Goal: Task Accomplishment & Management: Complete application form

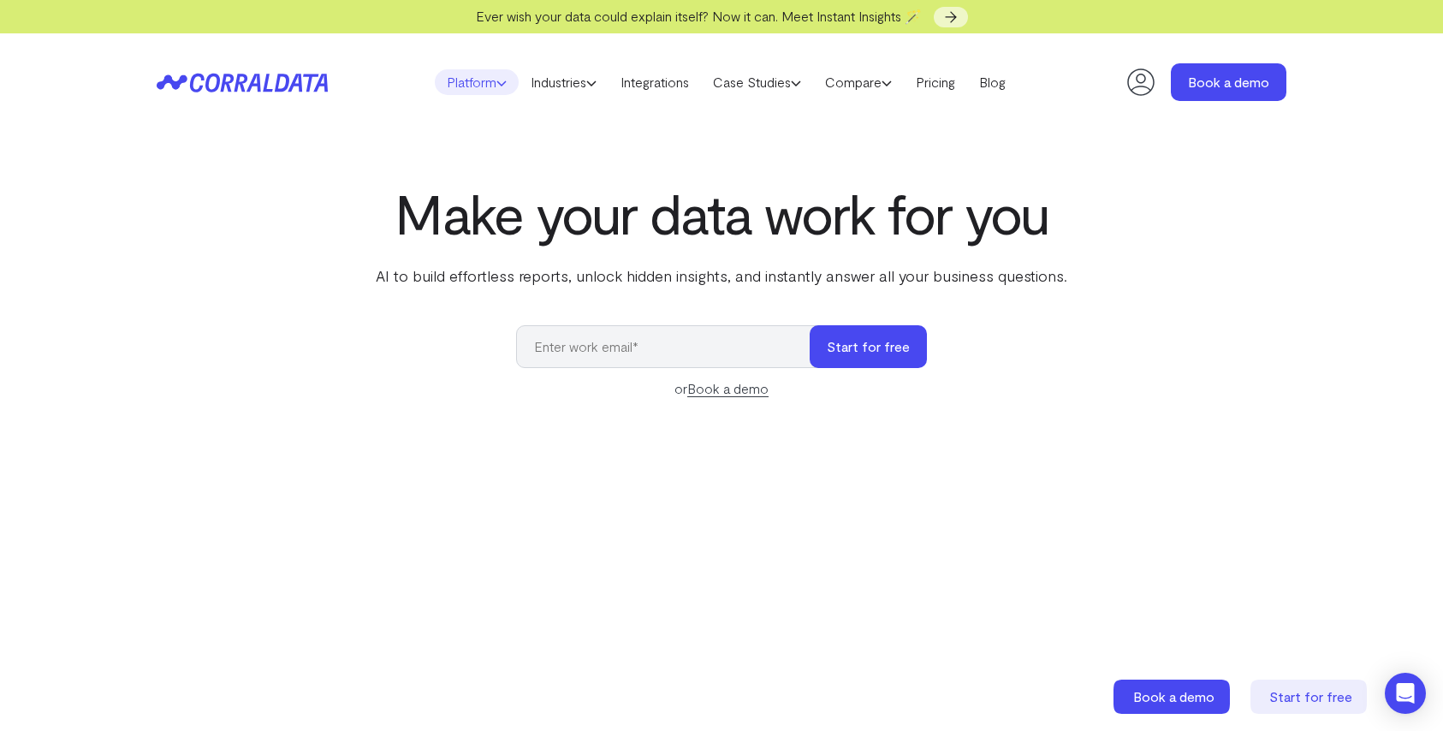
click at [497, 82] on use at bounding box center [501, 83] width 9 height 4
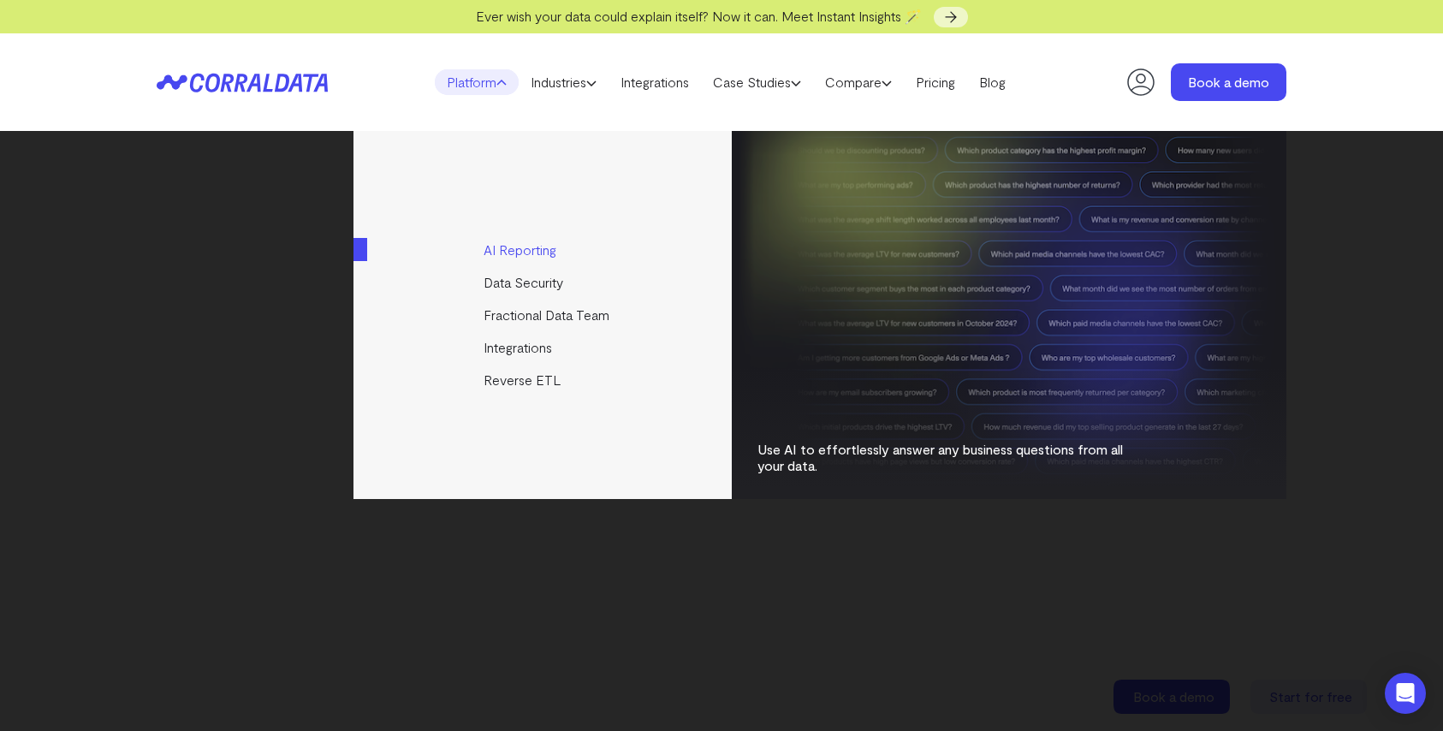
click at [532, 254] on link "AI Reporting" at bounding box center [543, 250] width 381 height 33
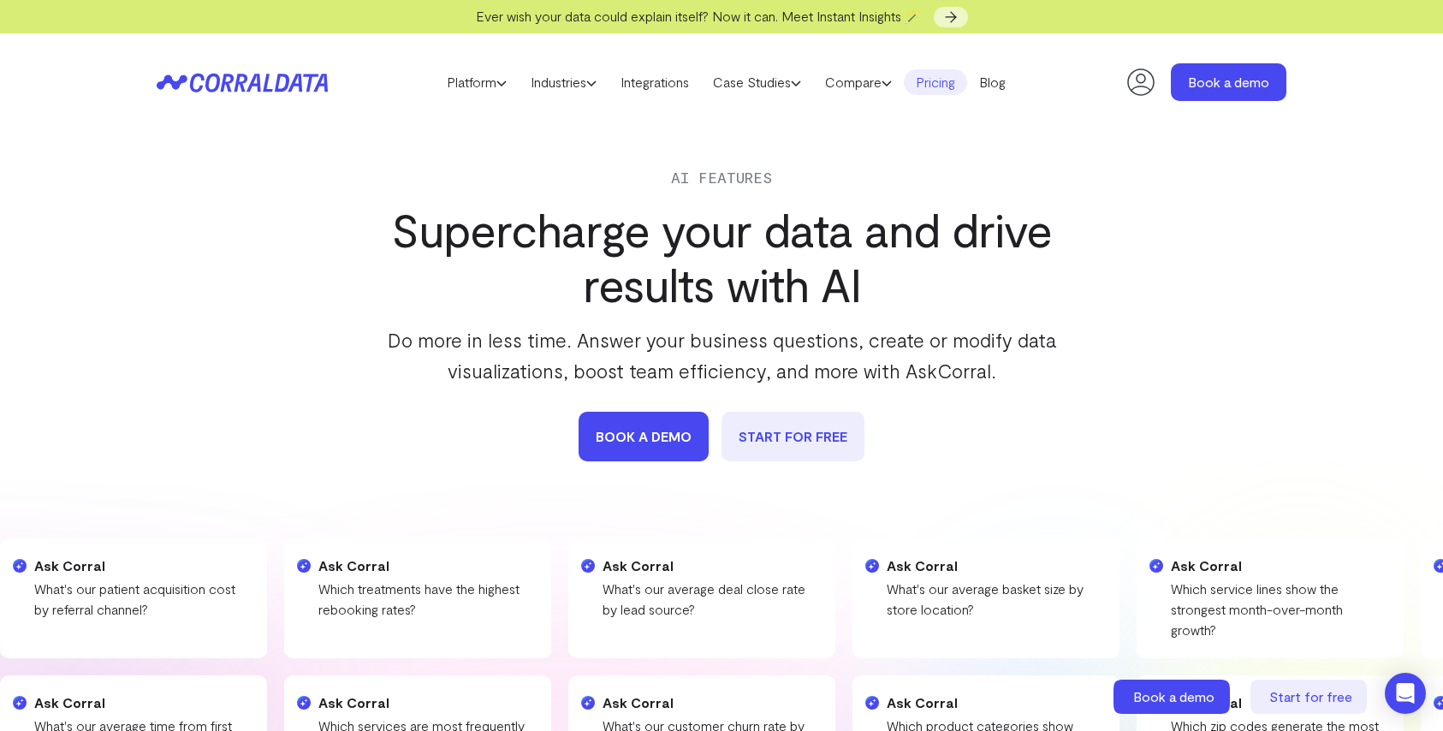
click at [938, 87] on link "Pricing" at bounding box center [935, 82] width 63 height 26
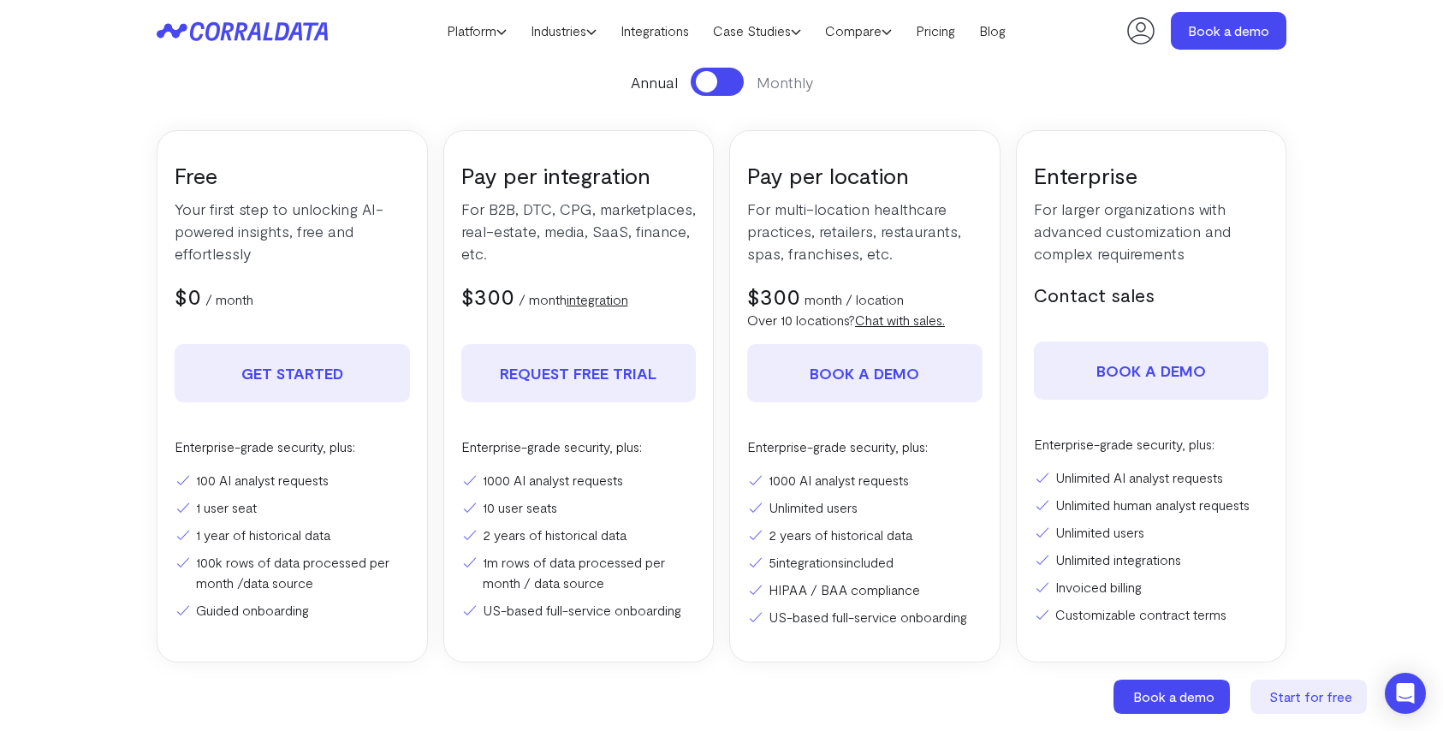
scroll to position [265, 0]
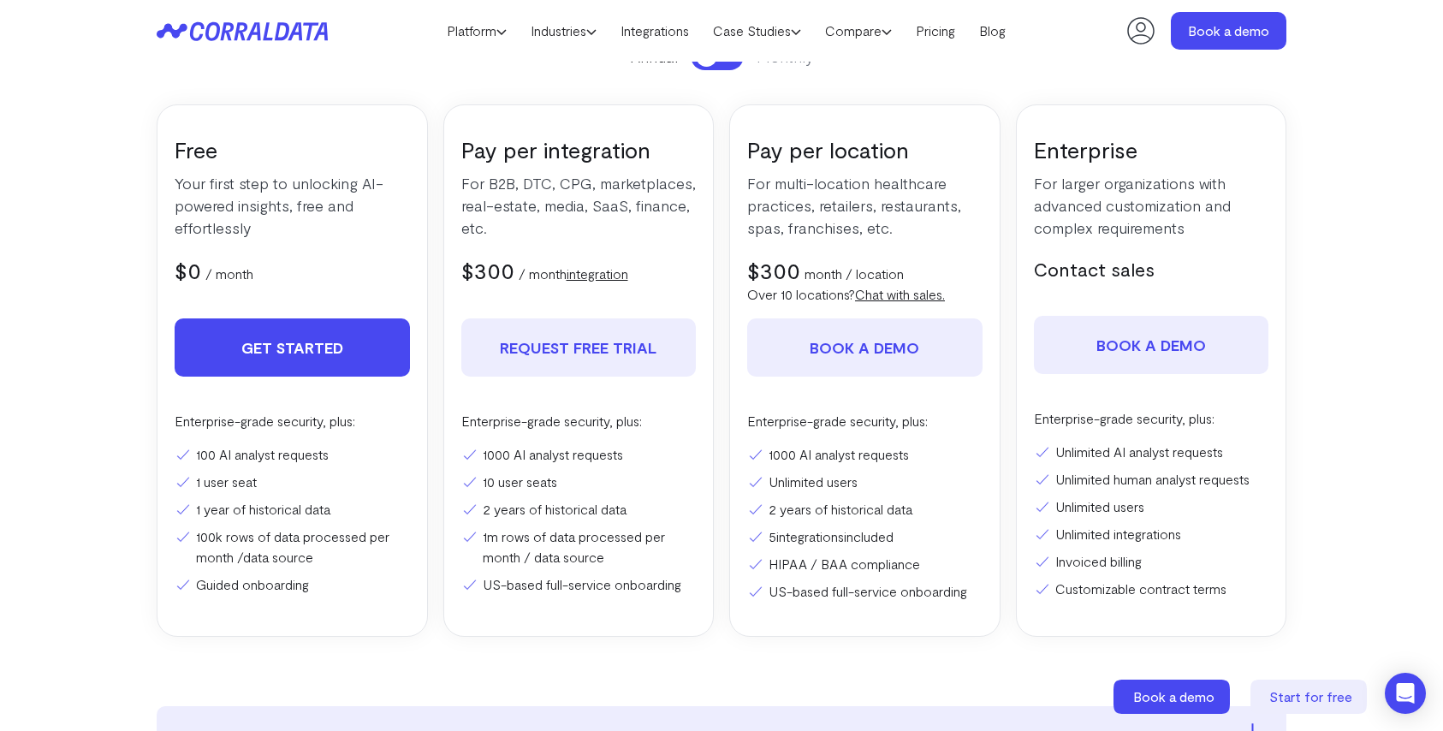
click at [310, 341] on link "Get Started" at bounding box center [292, 347] width 235 height 58
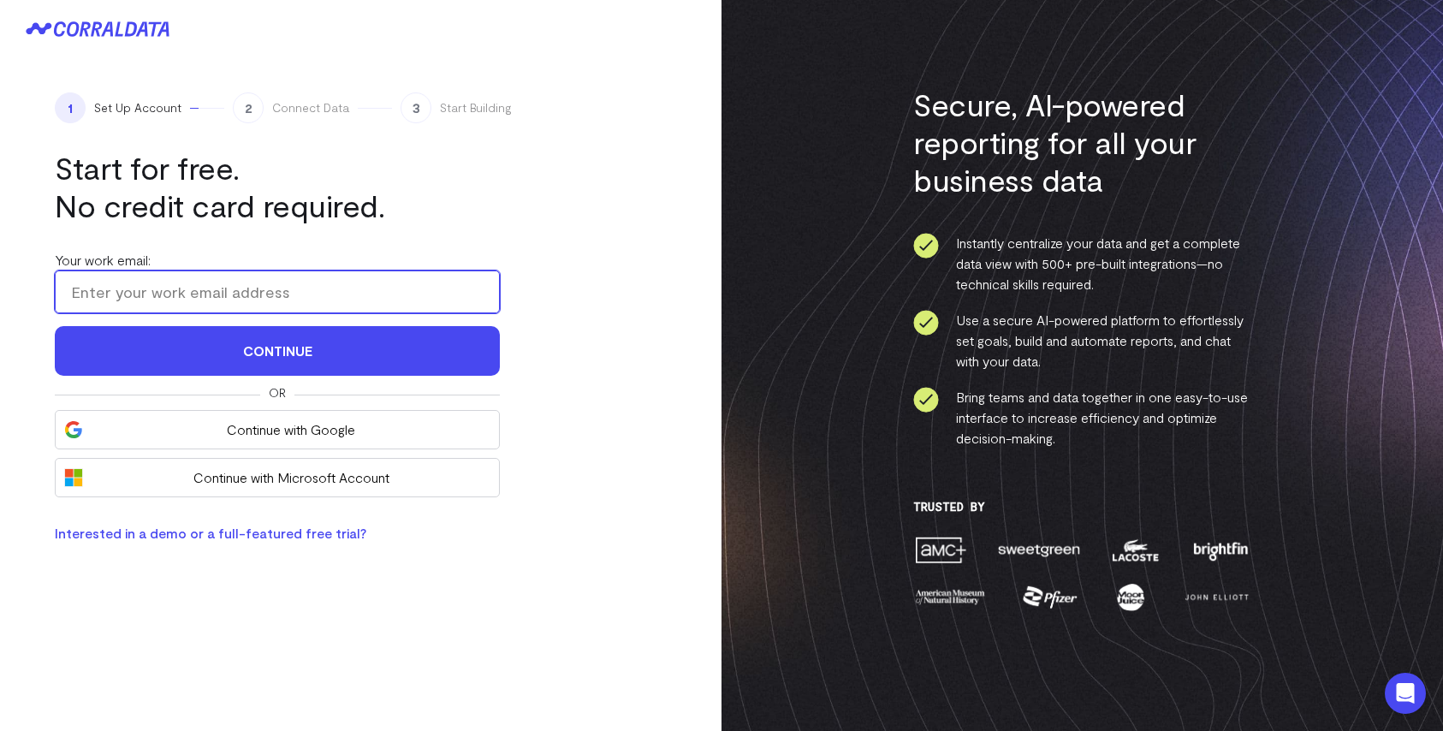
click at [215, 289] on input "Your work email:" at bounding box center [277, 291] width 445 height 43
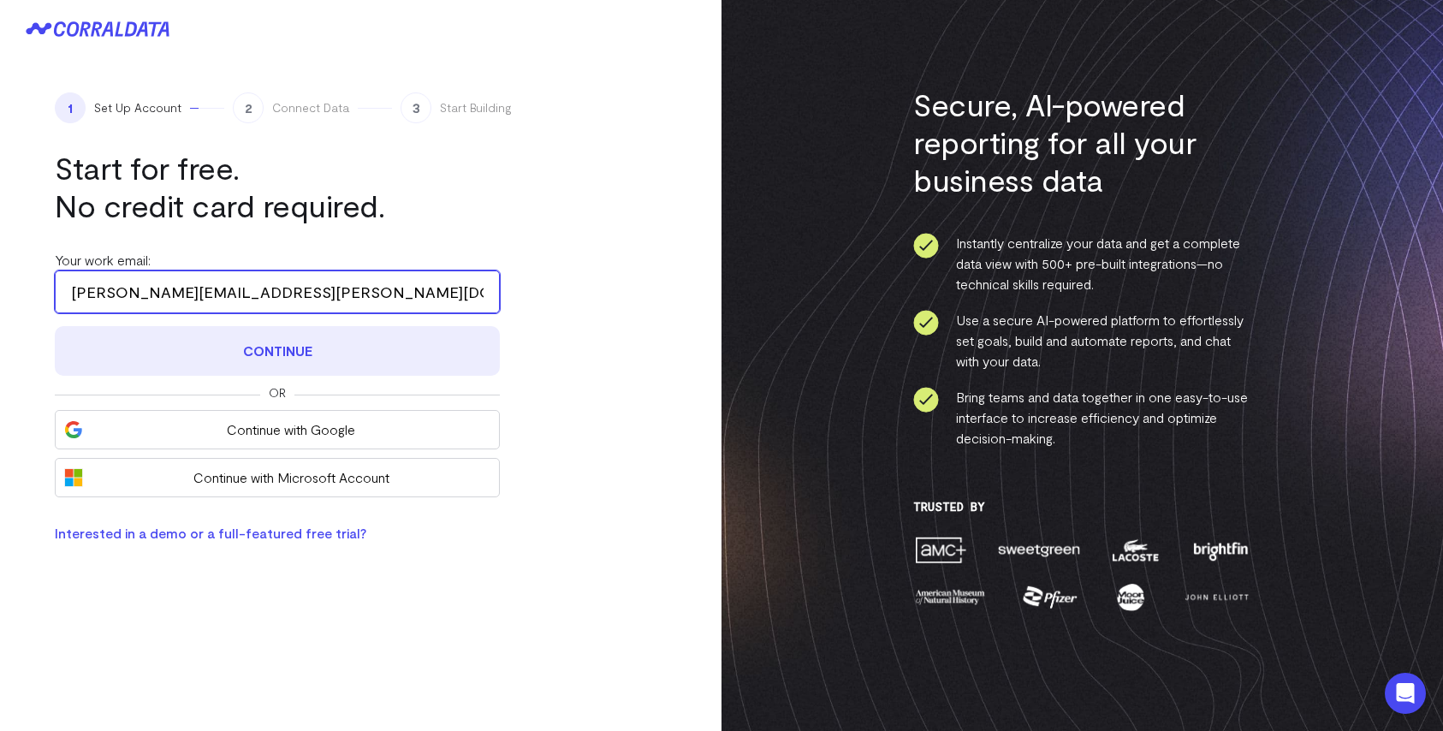
type input "jeremy.hanson@club-os.com"
click at [267, 333] on button "Continue" at bounding box center [277, 351] width 445 height 50
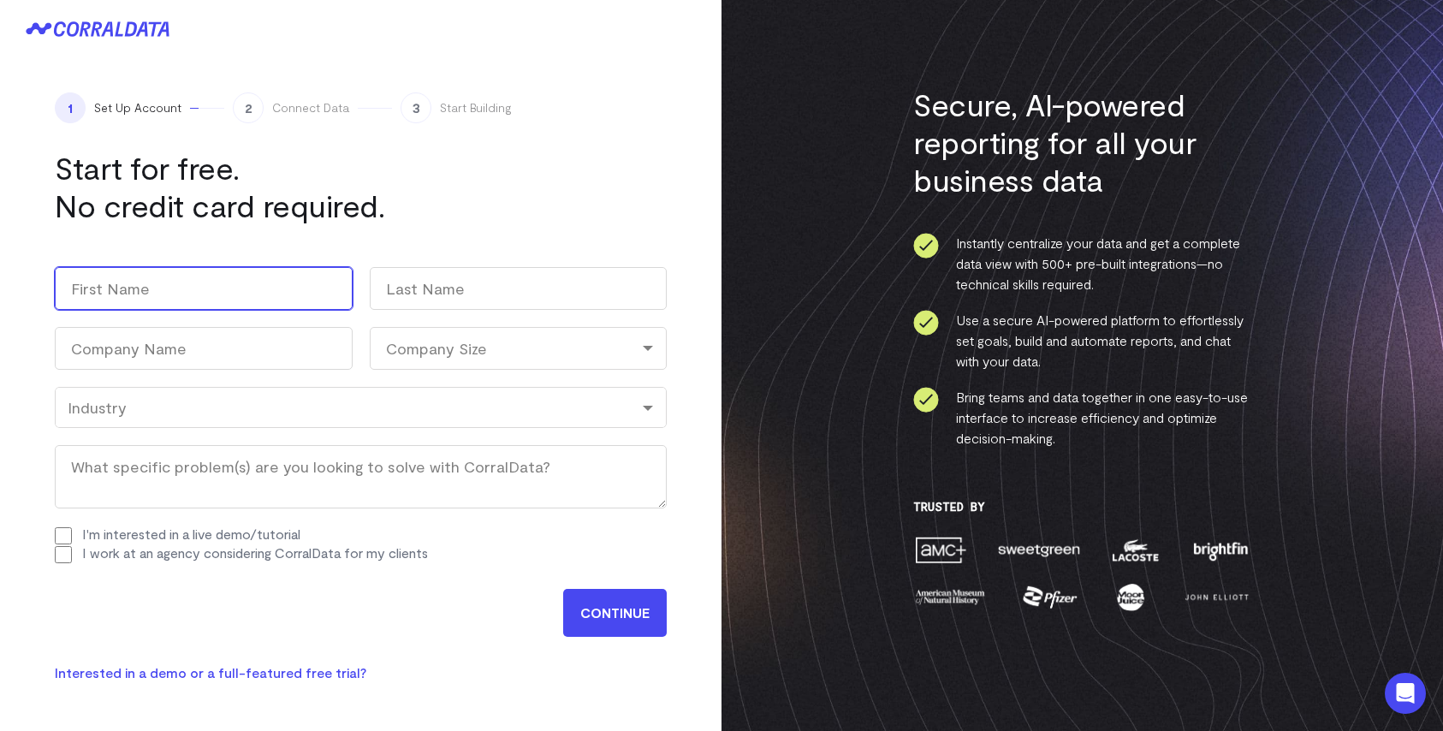
click at [244, 299] on input "First" at bounding box center [204, 288] width 298 height 43
type input "Jeremy"
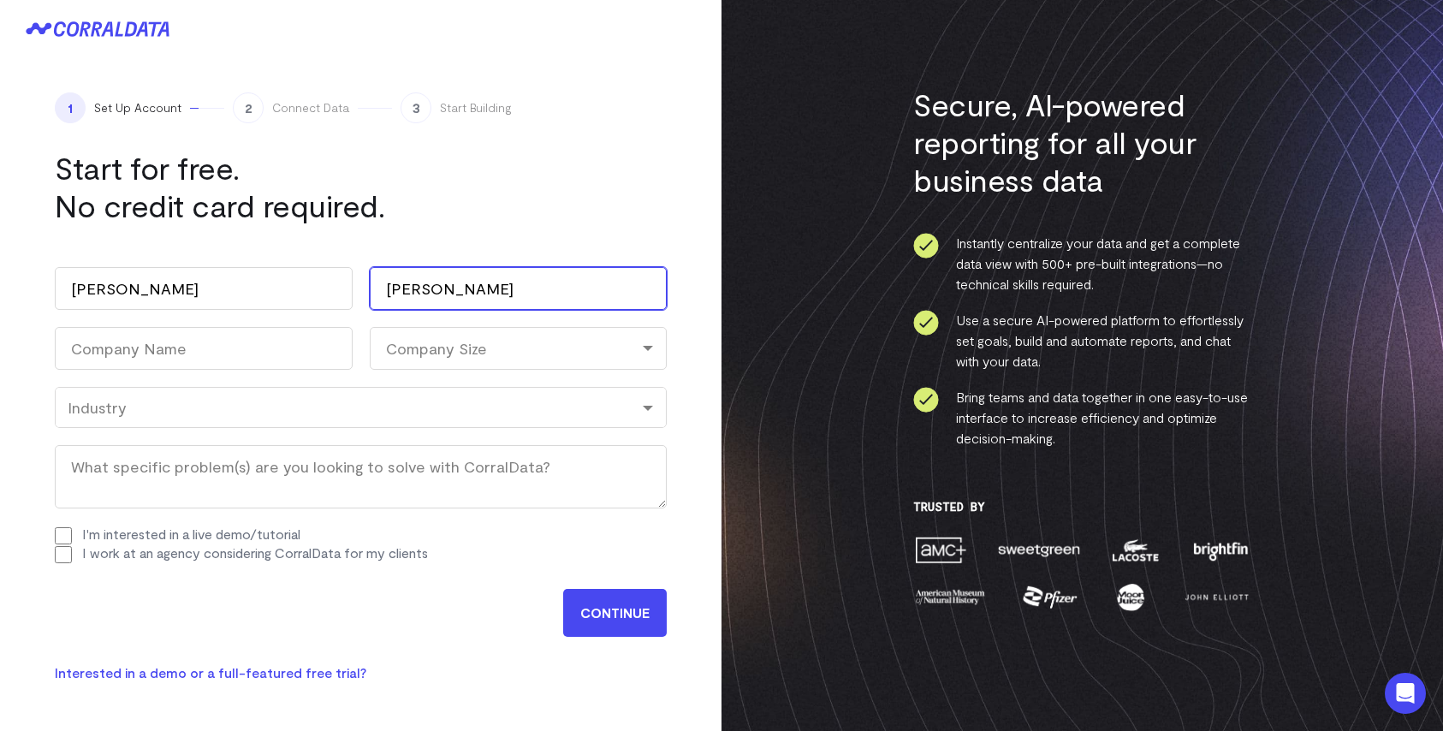
type input "Hanson"
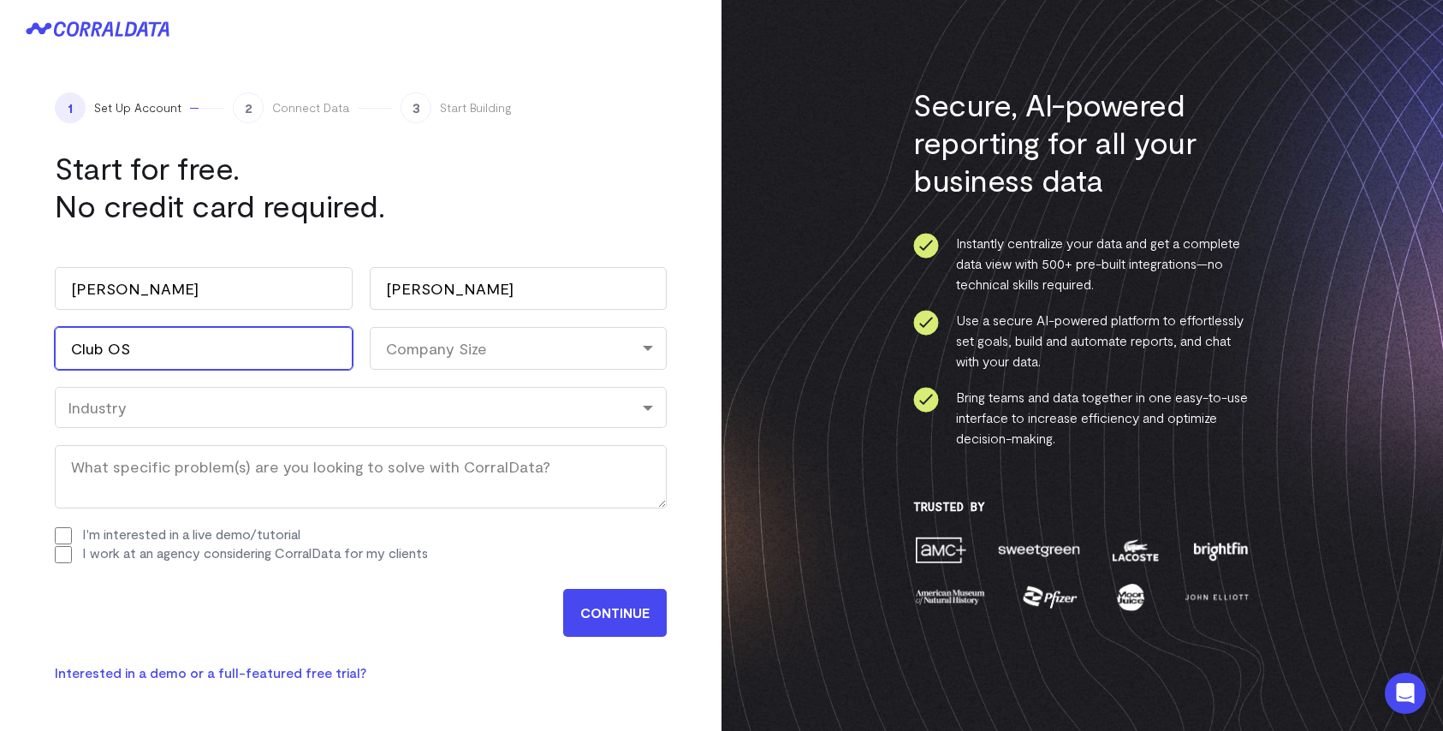
type input "Club OS"
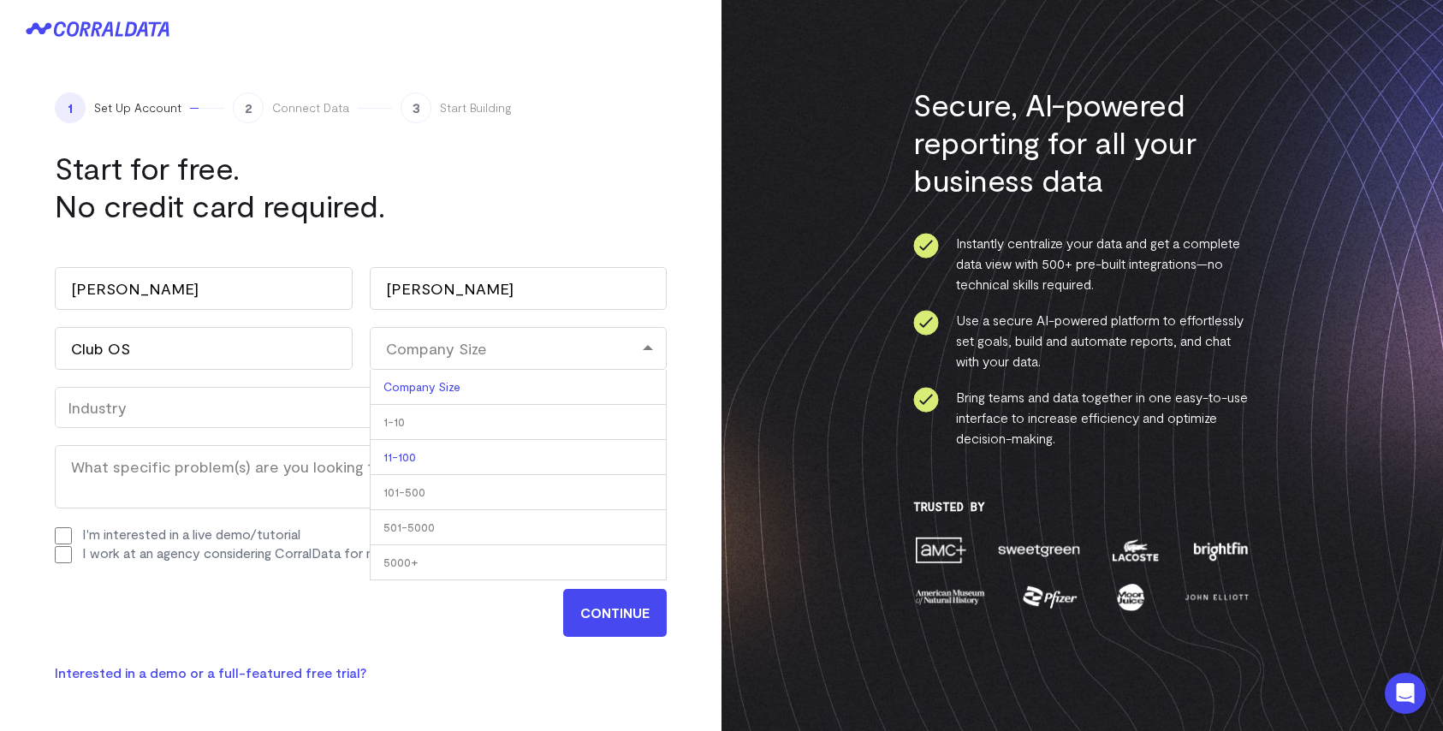
click at [409, 464] on li "11-100" at bounding box center [519, 457] width 298 height 35
select select "11-100"
click at [240, 412] on div "Industry" at bounding box center [361, 407] width 586 height 19
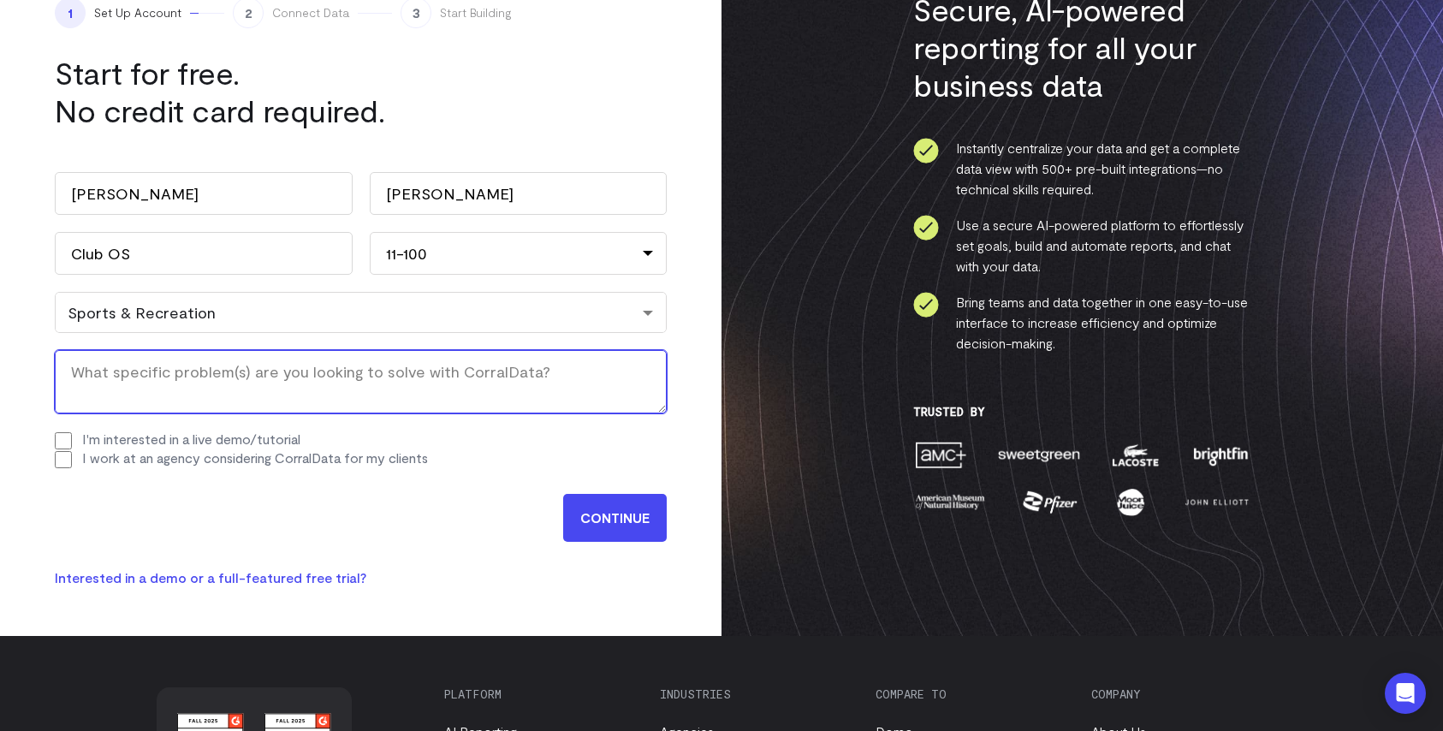
click at [292, 377] on textarea "What specific problem(s) are you looking to solve with CorralData? (Required)" at bounding box center [361, 381] width 612 height 63
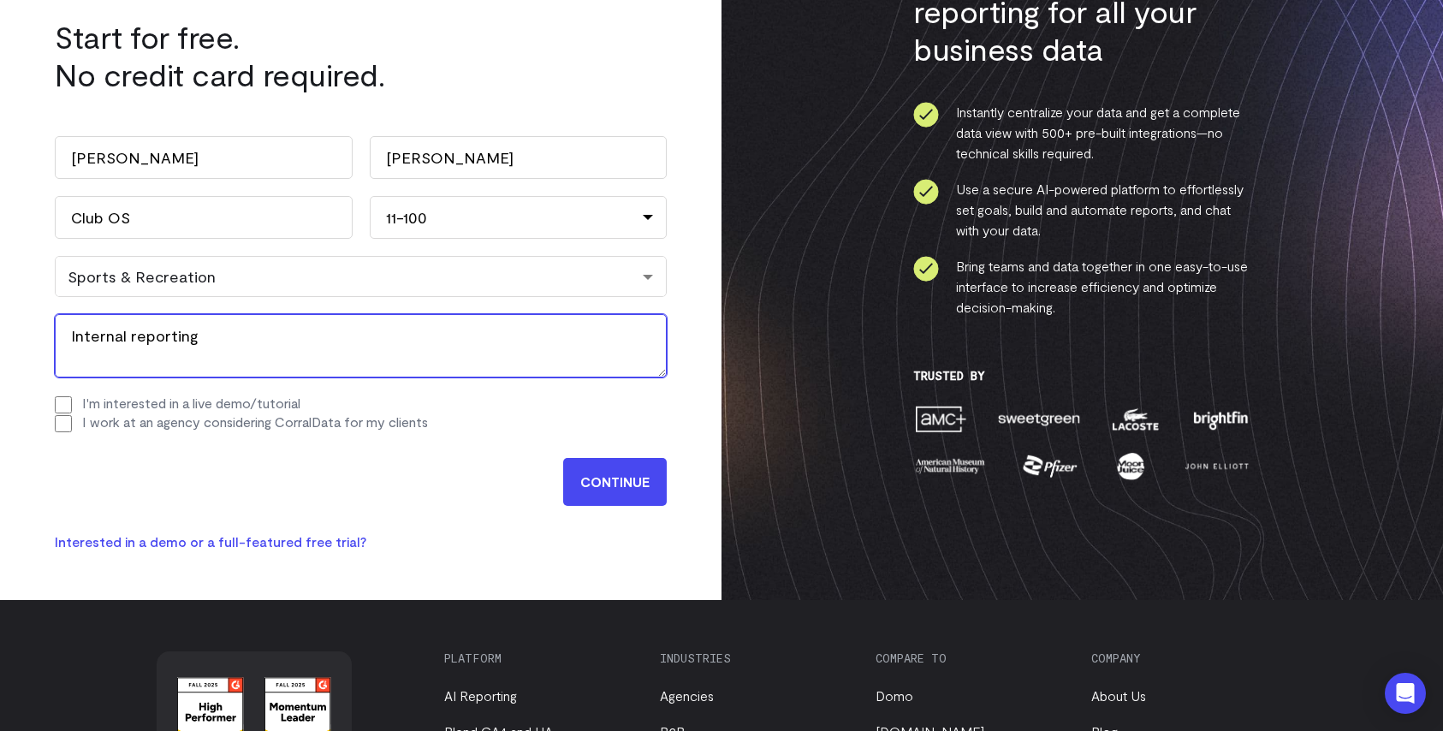
scroll to position [129, 0]
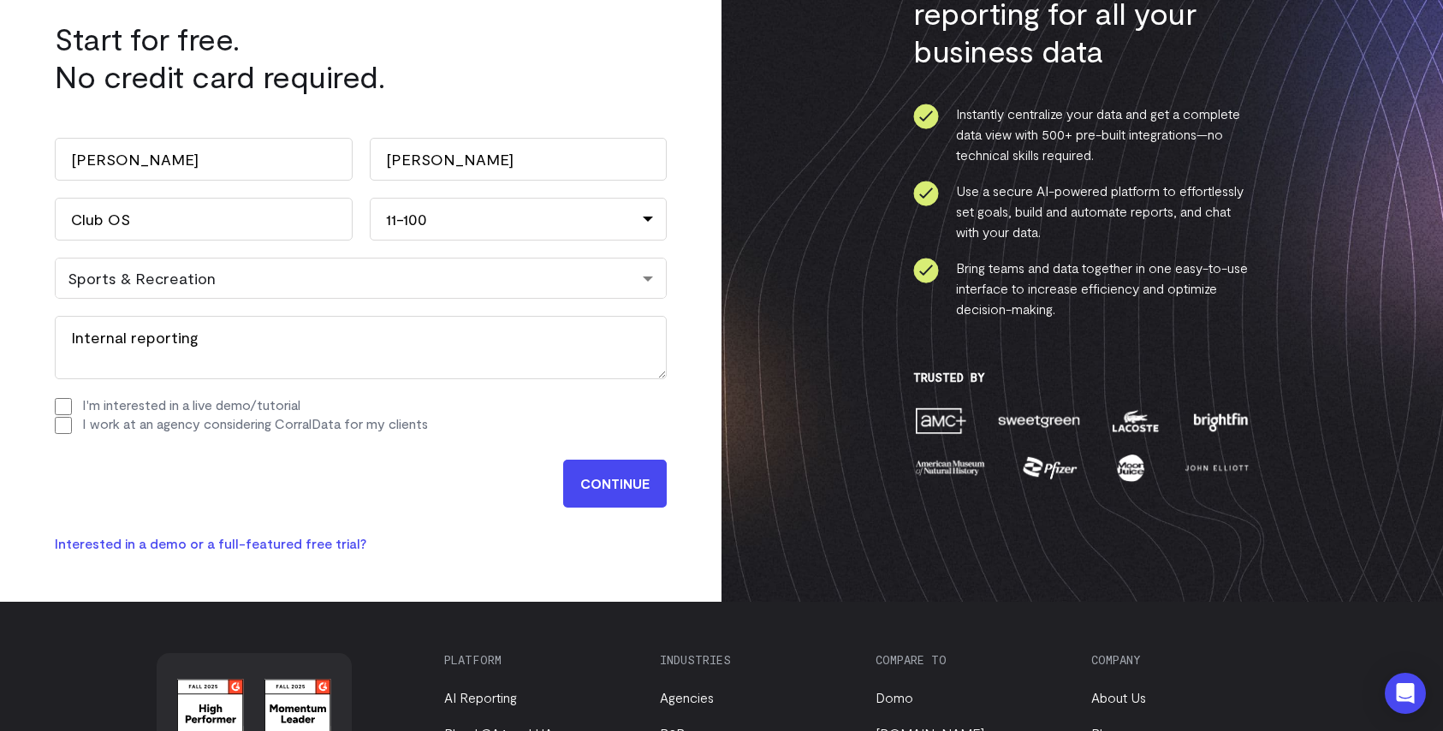
click at [621, 489] on input "CONTINUE" at bounding box center [615, 484] width 104 height 48
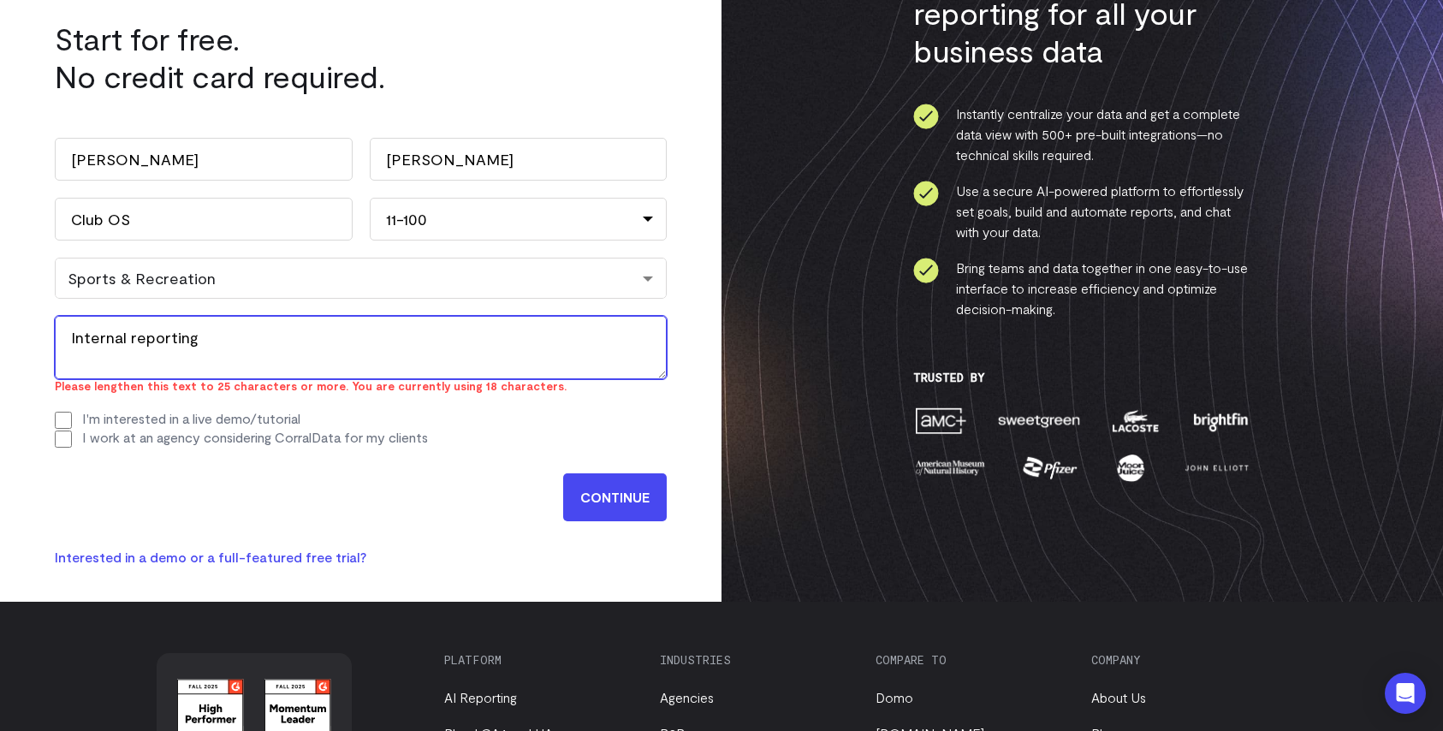
click at [226, 341] on textarea "Internal reporting" at bounding box center [361, 347] width 612 height 63
type textarea "I"
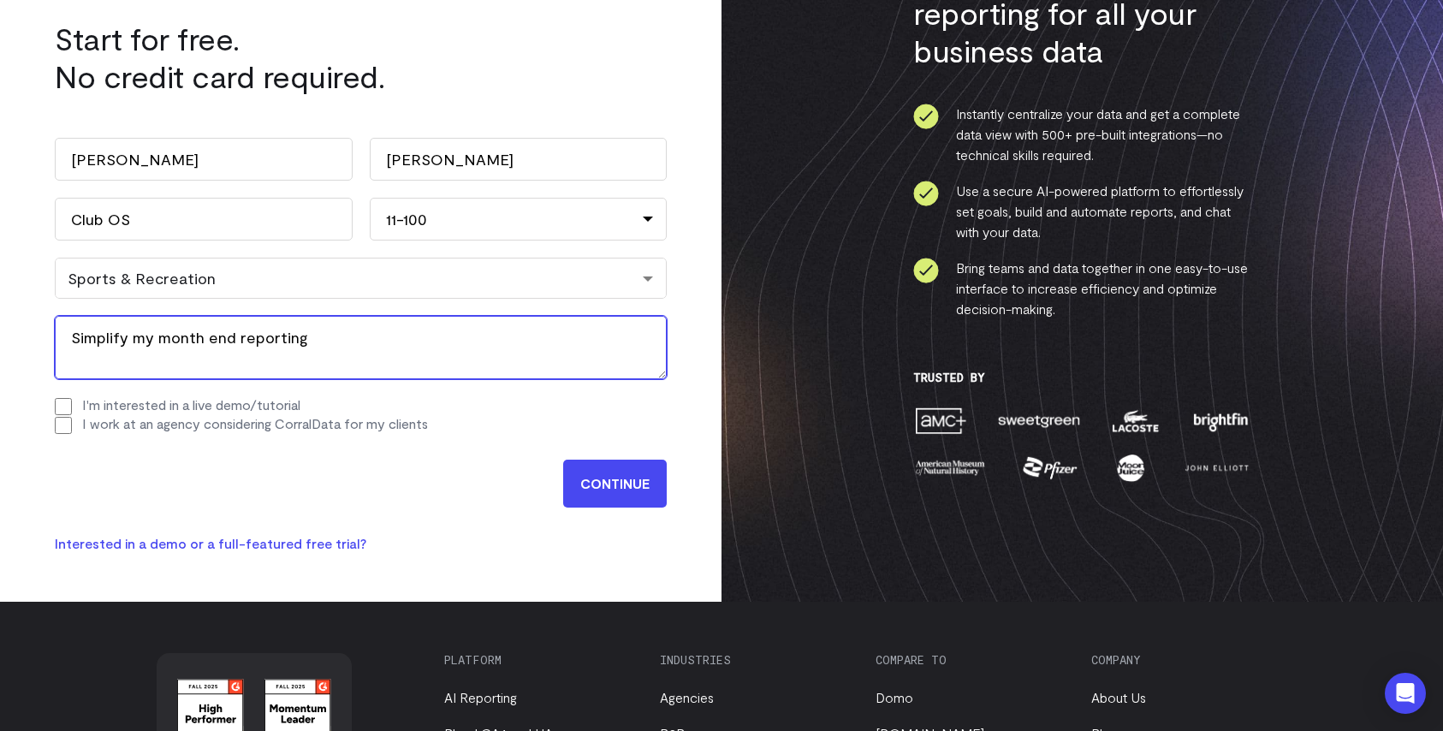
type textarea "Simplify my month end reporting"
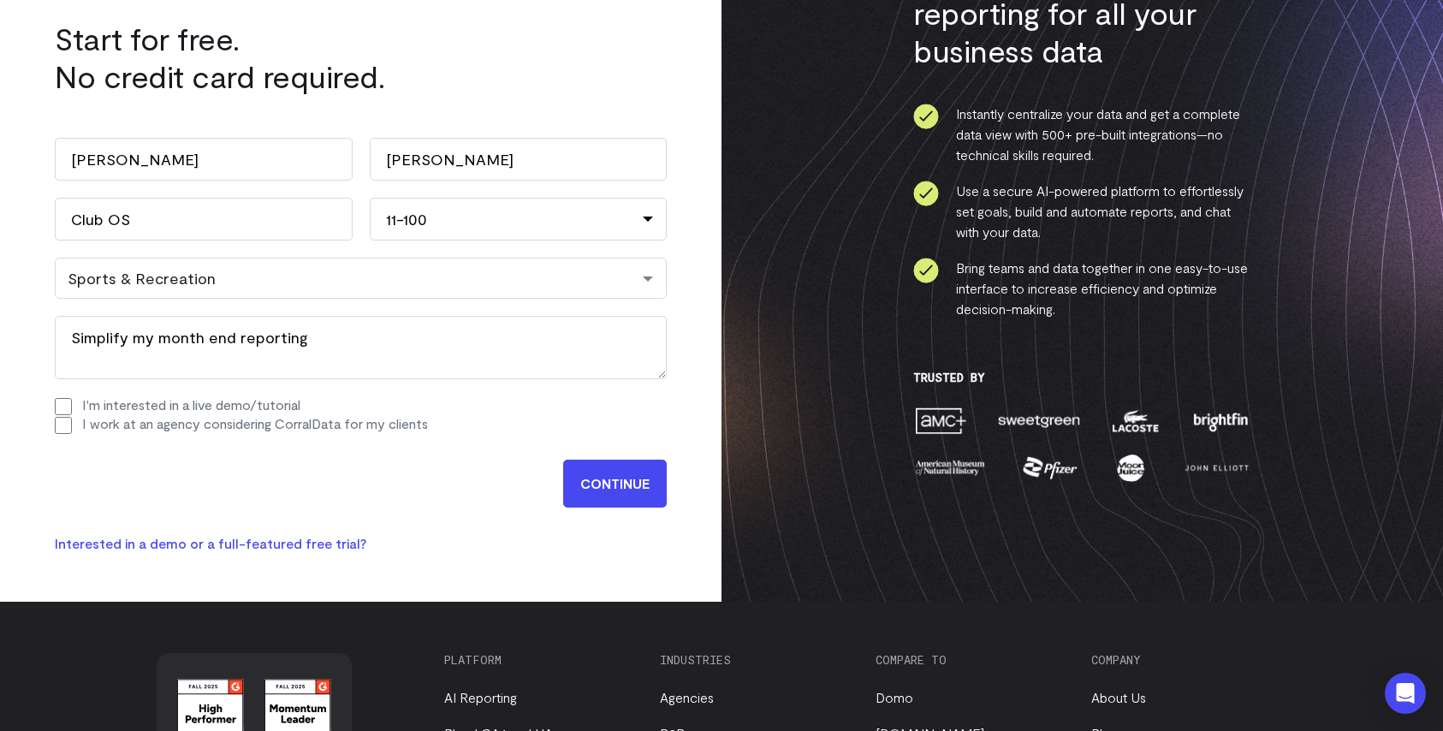
click at [615, 478] on input "CONTINUE" at bounding box center [615, 484] width 104 height 48
